Goal: Task Accomplishment & Management: Use online tool/utility

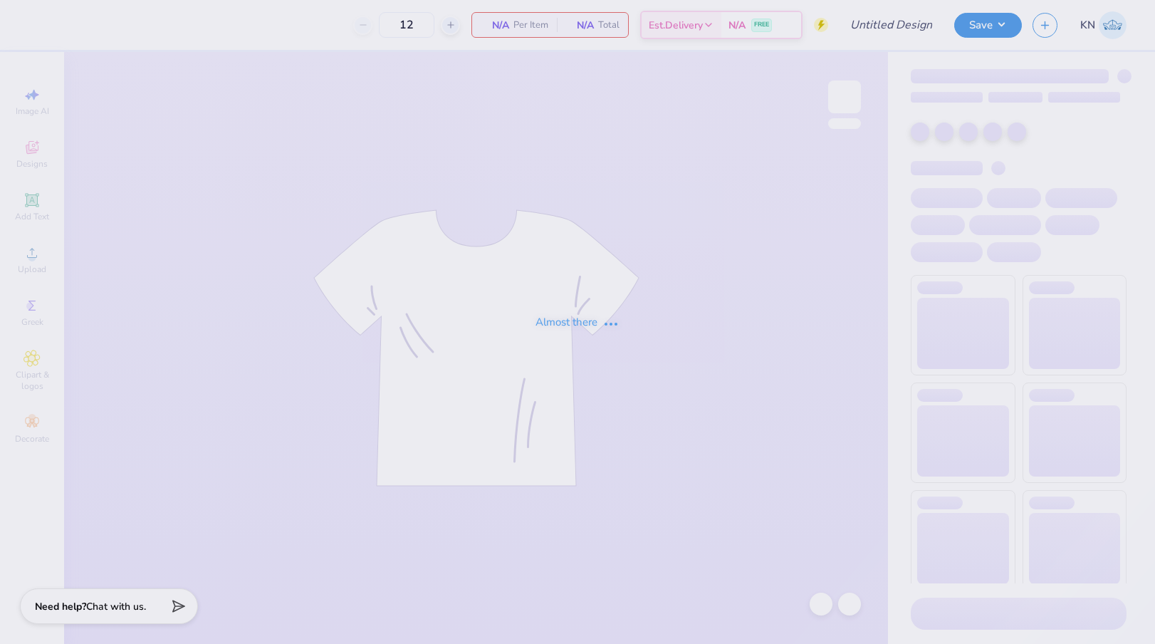
type input "Mr.AXO T-shirts F25"
type input "24"
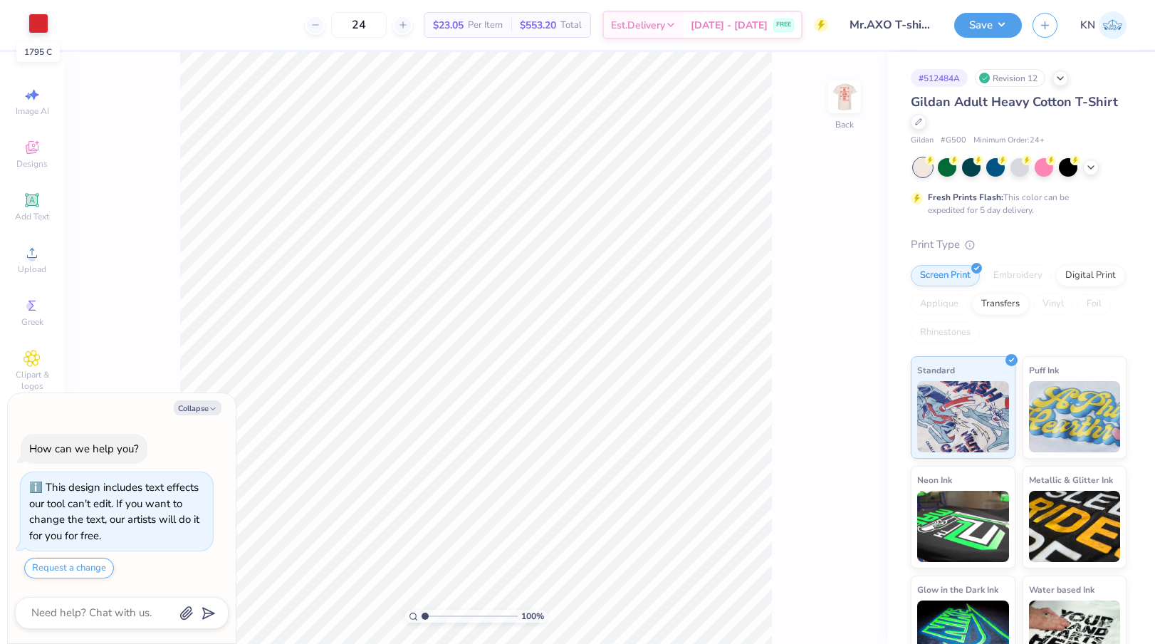
click at [33, 25] on div at bounding box center [38, 24] width 20 height 20
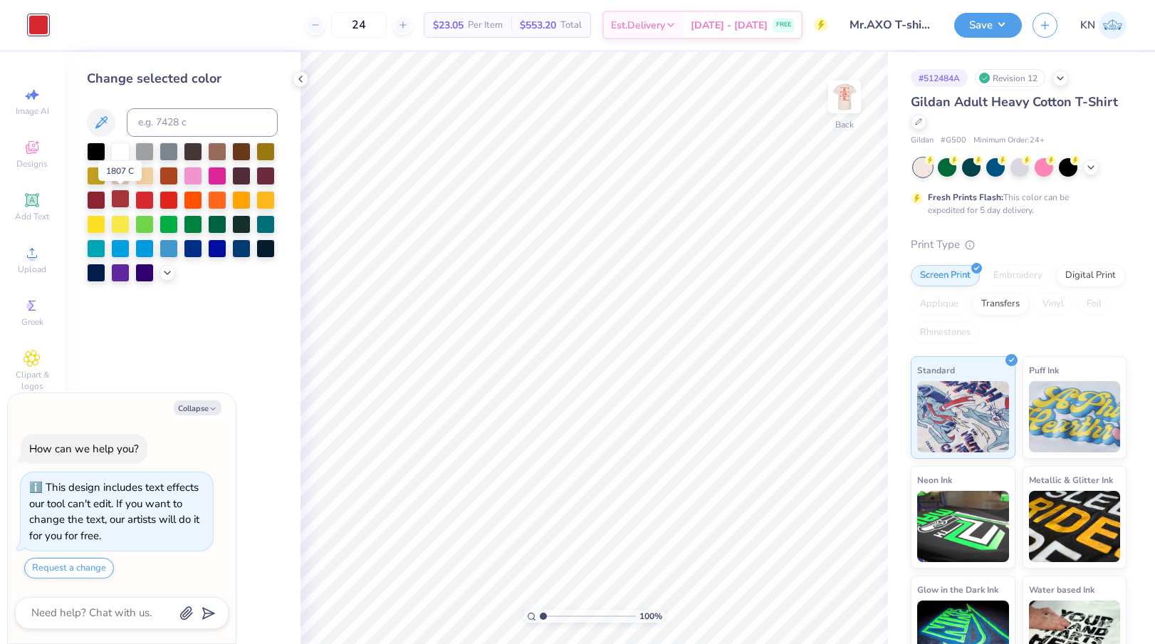
click at [123, 203] on div at bounding box center [120, 198] width 19 height 19
click at [848, 98] on img at bounding box center [844, 96] width 57 height 57
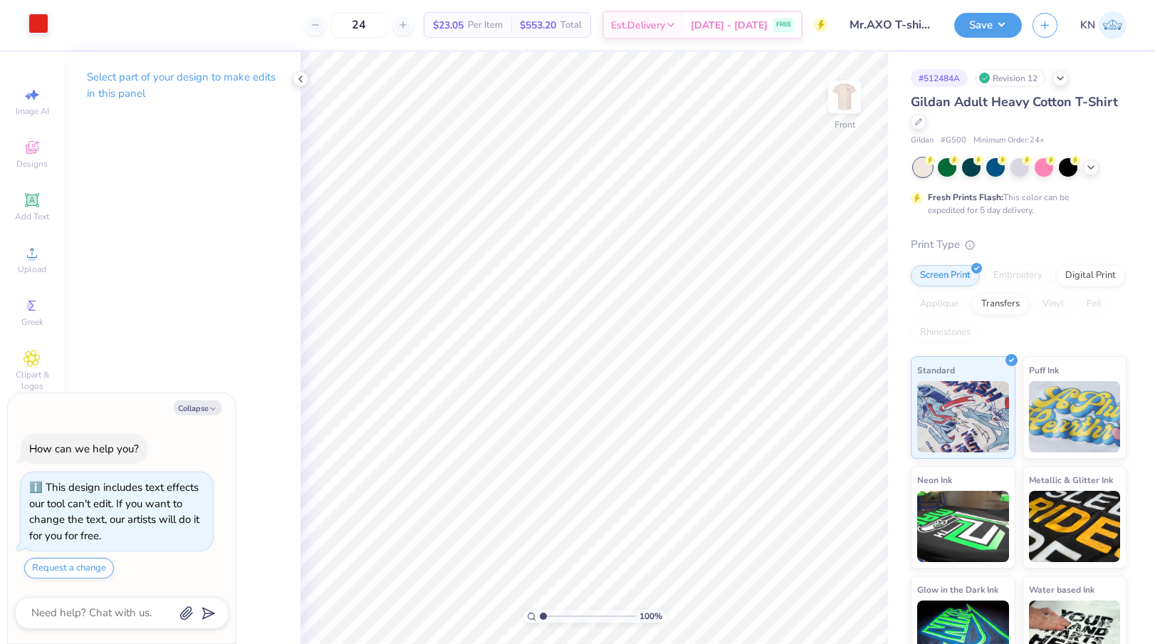
click at [42, 31] on div at bounding box center [38, 24] width 20 height 20
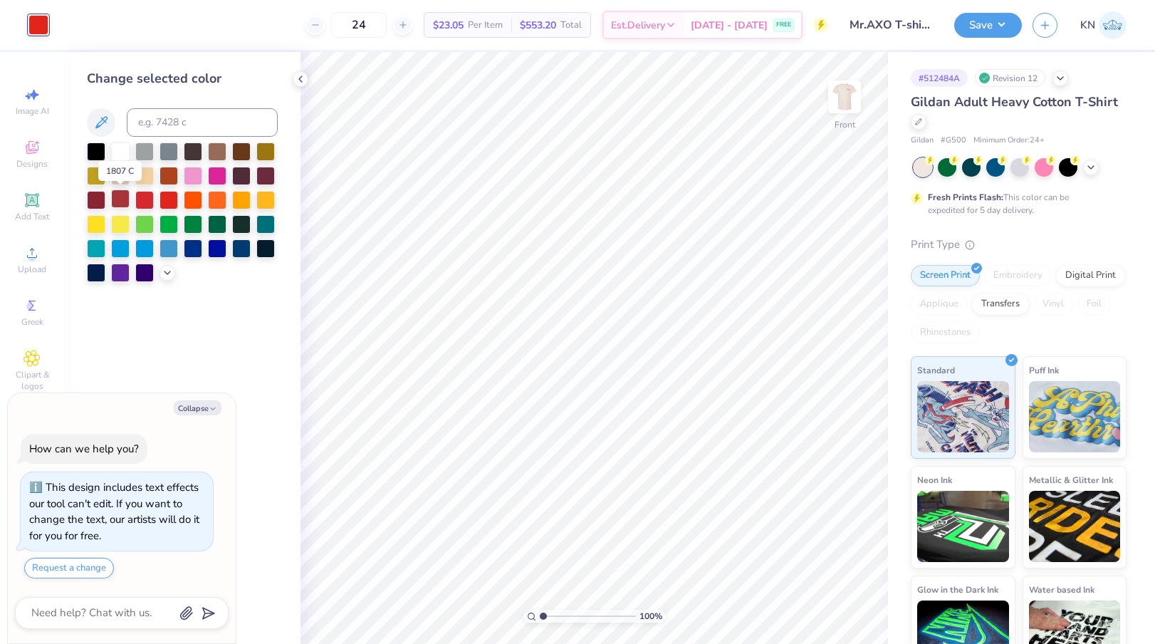
click at [120, 201] on div at bounding box center [120, 198] width 19 height 19
click at [1002, 26] on button "Save" at bounding box center [988, 23] width 68 height 25
type textarea "x"
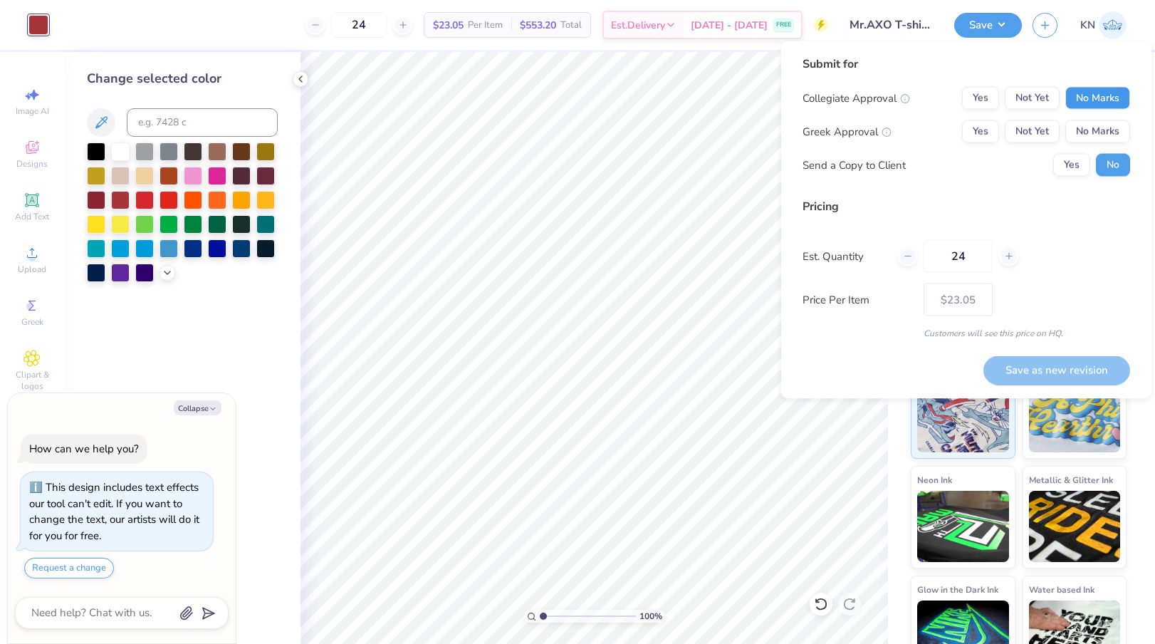
click at [1089, 103] on button "No Marks" at bounding box center [1097, 98] width 65 height 23
click at [981, 127] on button "Yes" at bounding box center [980, 131] width 37 height 23
click at [1051, 367] on button "Save as new revision" at bounding box center [1056, 369] width 147 height 29
type input "$23.05"
type textarea "x"
